Goal: Transaction & Acquisition: Purchase product/service

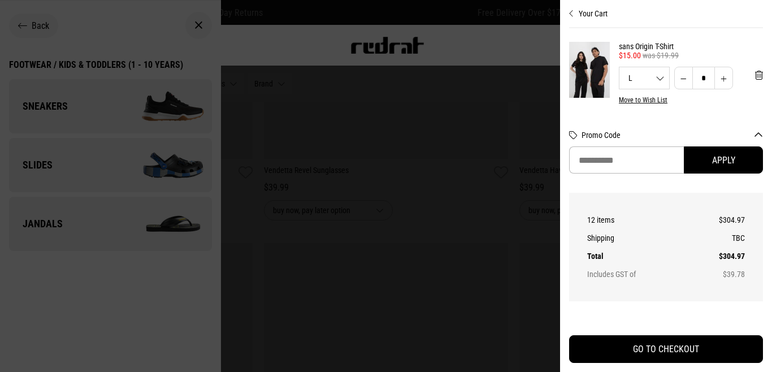
scroll to position [301, 0]
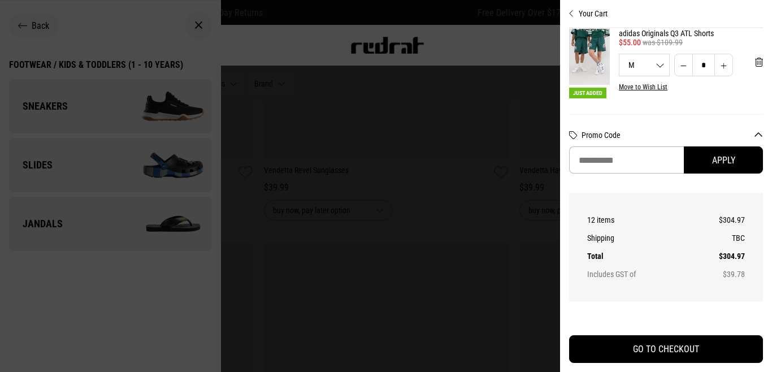
click at [451, 51] on div at bounding box center [386, 186] width 772 height 372
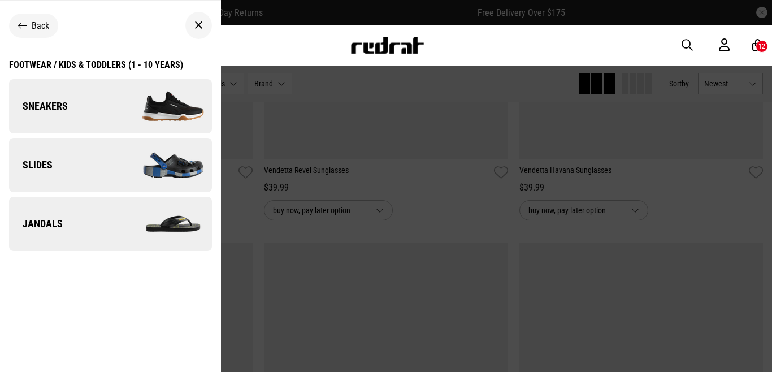
click at [25, 24] on icon at bounding box center [22, 25] width 9 height 11
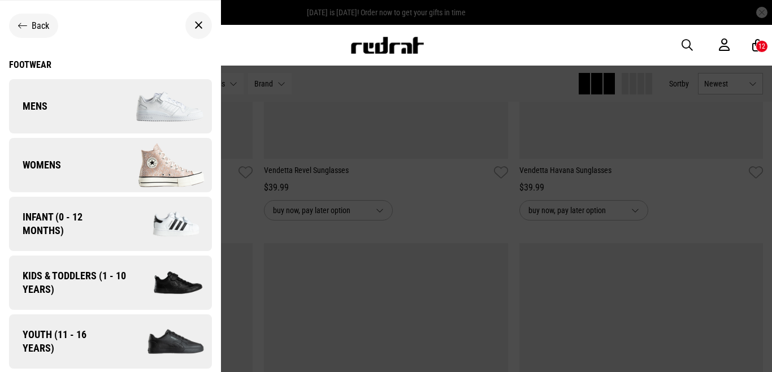
click at [752, 59] on div "Men Women Sale Sign in New Back Footwear Back Footwear Mens Back Footwear / Men…" at bounding box center [386, 45] width 772 height 41
click at [755, 49] on icon at bounding box center [758, 45] width 11 height 14
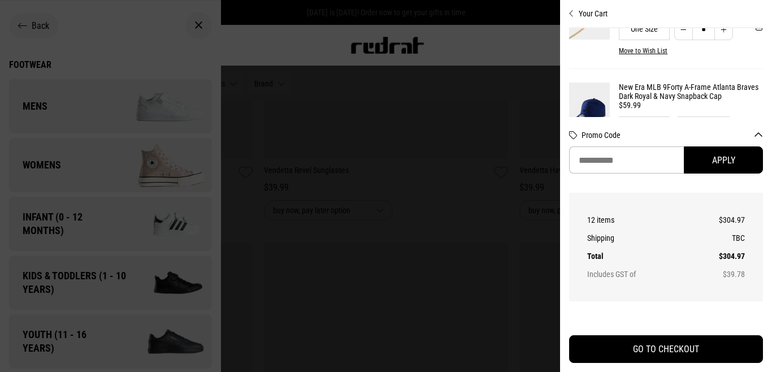
scroll to position [217, 0]
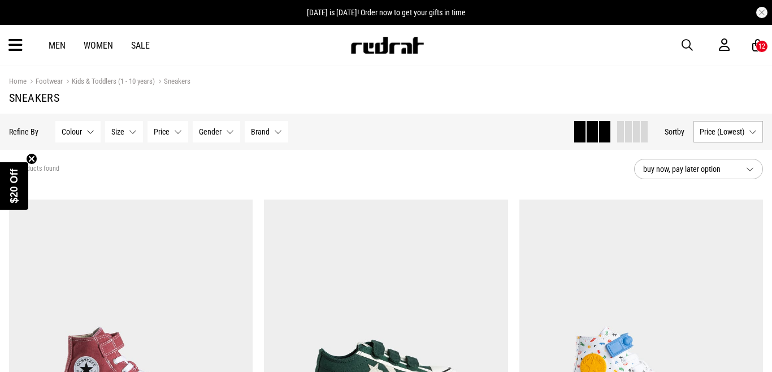
click at [756, 47] on div "12" at bounding box center [762, 46] width 12 height 12
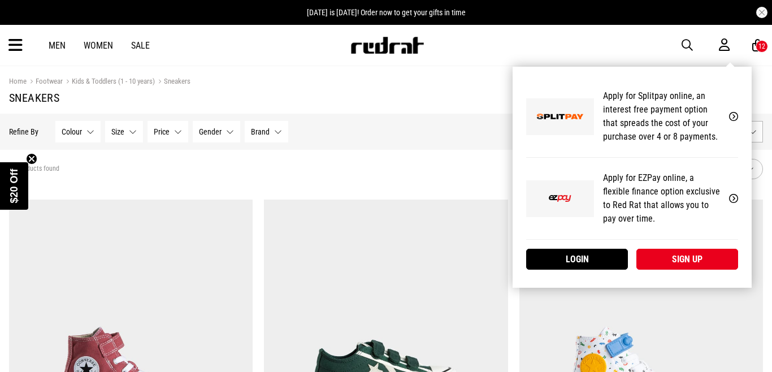
type input "*"
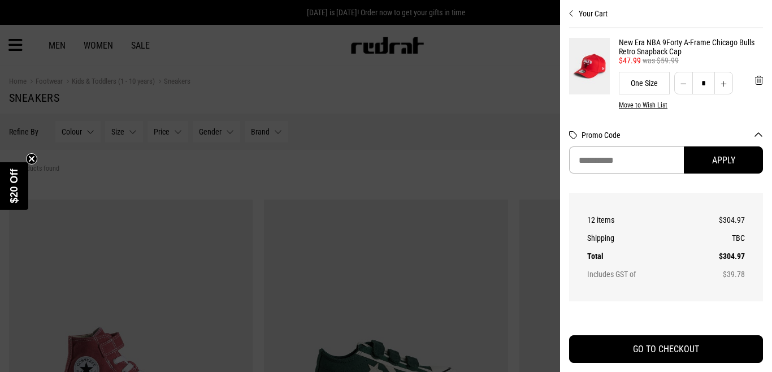
scroll to position [765, 0]
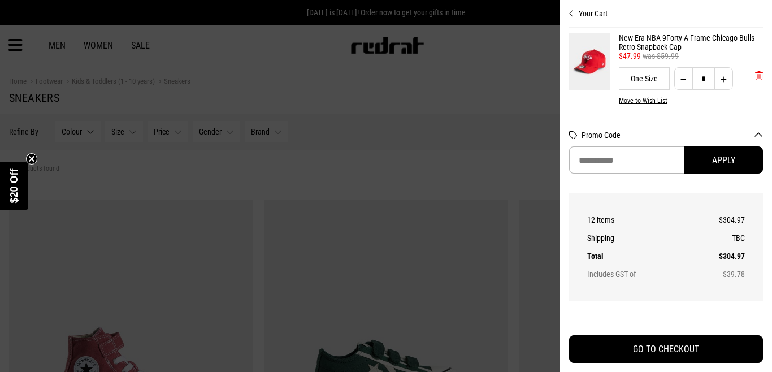
click at [757, 76] on span "'Remove from cart" at bounding box center [759, 76] width 8 height 11
click at [573, 14] on icon "Close cart preview" at bounding box center [571, 13] width 5 height 9
